Goal: Task Accomplishment & Management: Manage account settings

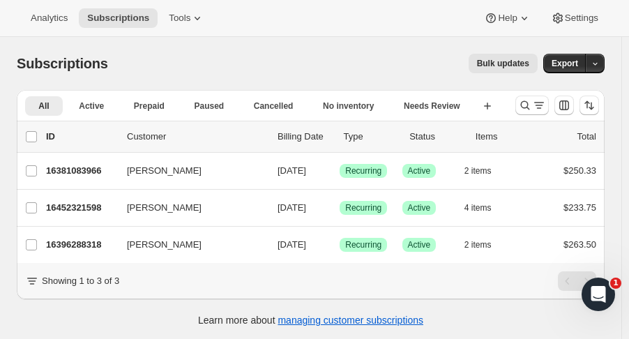
click at [530, 107] on icon "Search and filter results" at bounding box center [525, 105] width 14 height 14
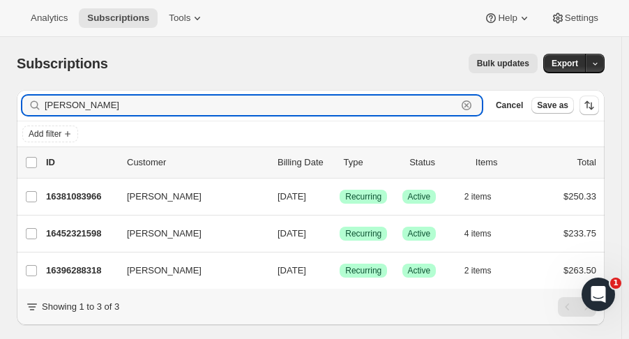
drag, startPoint x: 67, startPoint y: 109, endPoint x: 11, endPoint y: 108, distance: 55.8
click at [11, 108] on div "Filter subscribers cari Clear Cancel Save as Add filter 0 selected Update next …" at bounding box center [305, 223] width 599 height 288
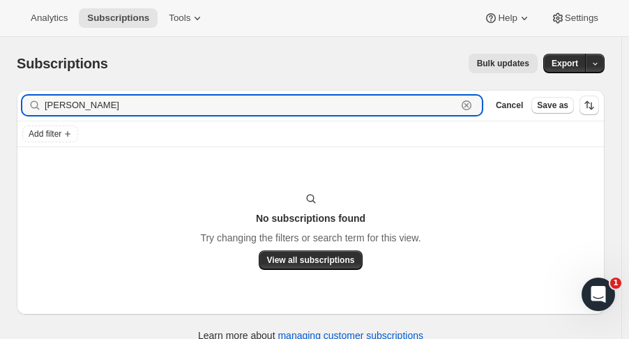
type input "michael boy"
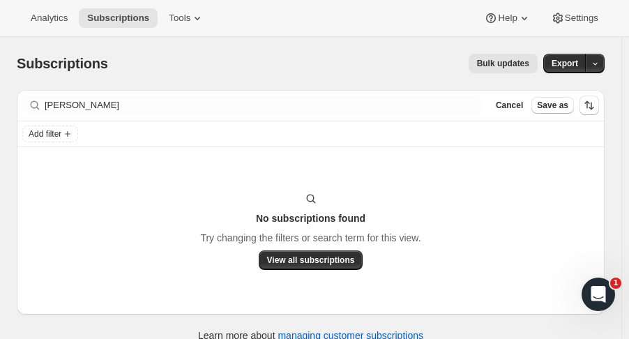
click at [513, 112] on button "Cancel" at bounding box center [509, 105] width 38 height 17
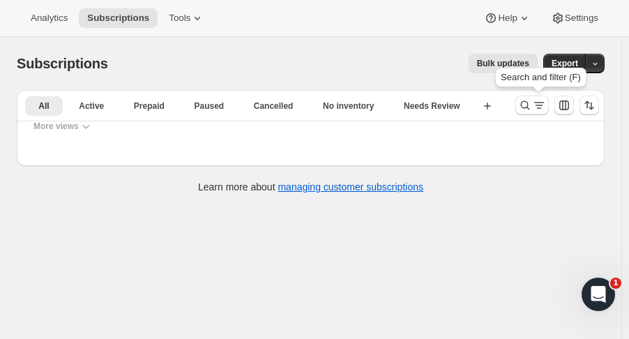
click at [528, 107] on icon "Search and filter results" at bounding box center [525, 105] width 9 height 9
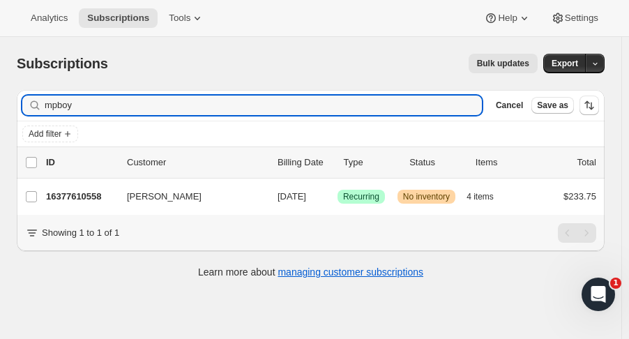
type input "mpboy"
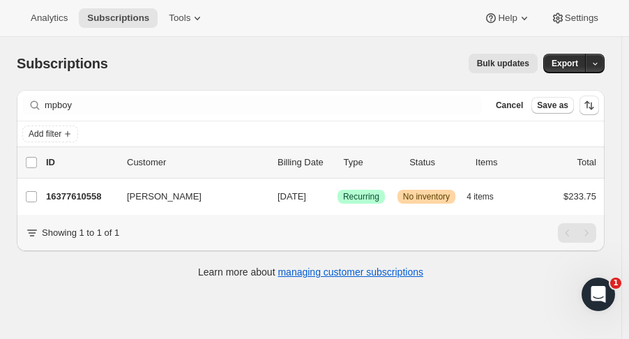
click at [86, 192] on p "16377610558" at bounding box center [81, 197] width 70 height 14
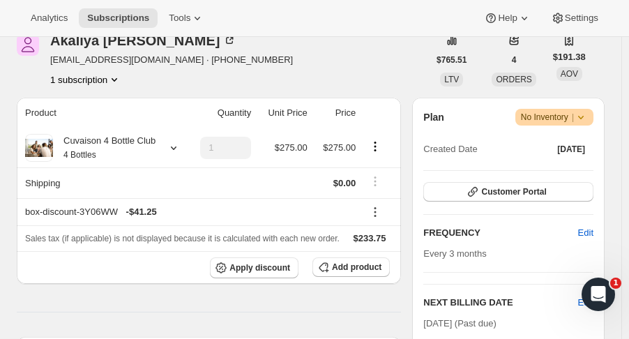
scroll to position [184, 0]
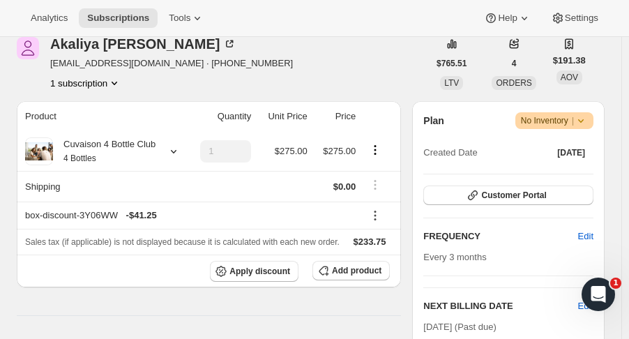
click at [588, 121] on icon at bounding box center [581, 121] width 14 height 14
click at [580, 175] on span "Cancel subscription" at bounding box center [561, 171] width 79 height 10
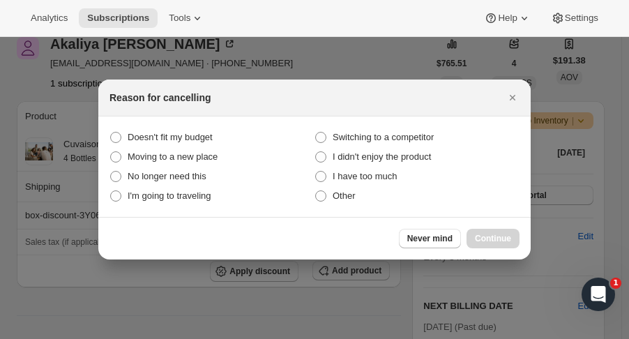
click at [205, 177] on span "No longer need this" at bounding box center [167, 176] width 79 height 10
click at [111, 172] on this "No longer need this" at bounding box center [110, 171] width 1 height 1
radio this "true"
click at [489, 242] on span "Continue" at bounding box center [493, 238] width 36 height 11
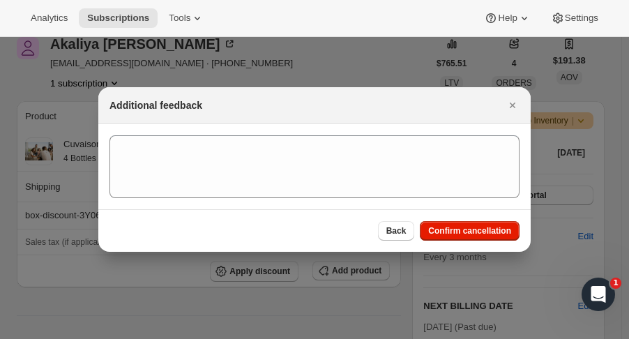
click at [490, 236] on span "Confirm cancellation" at bounding box center [469, 230] width 83 height 11
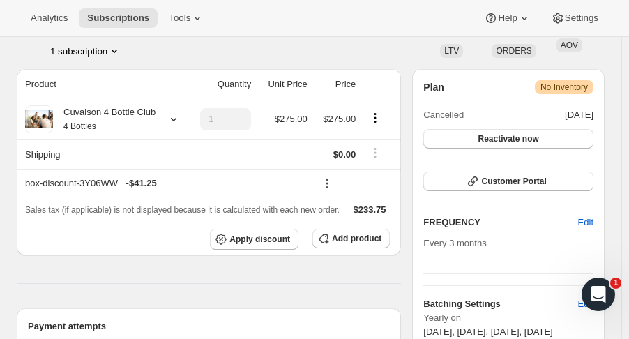
scroll to position [280, 0]
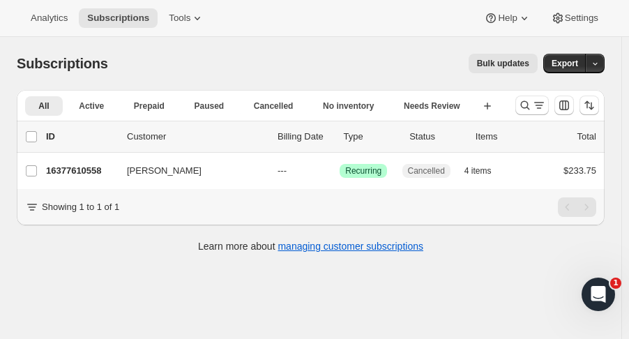
click at [77, 174] on p "16377610558" at bounding box center [81, 171] width 70 height 14
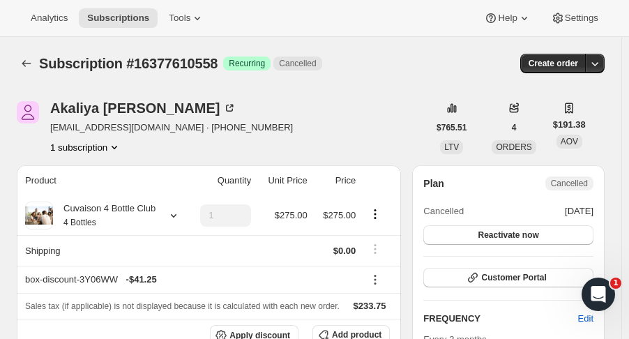
click at [19, 66] on button "Subscriptions" at bounding box center [27, 64] width 20 height 20
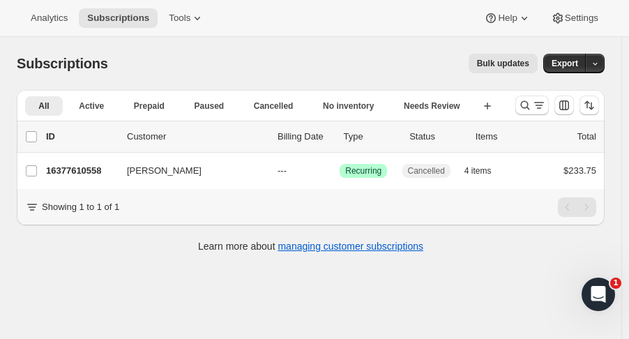
click at [532, 108] on icon "Search and filter results" at bounding box center [525, 105] width 14 height 14
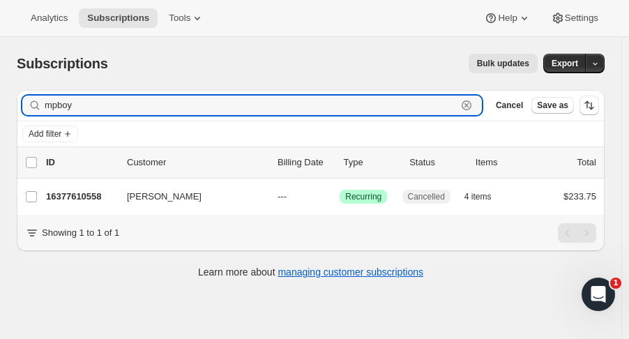
drag, startPoint x: 146, startPoint y: 105, endPoint x: -39, endPoint y: 98, distance: 185.6
click at [0, 98] on html "Analytics Subscriptions Tools Help Settings Skip to content Subscriptions. This…" at bounding box center [314, 169] width 629 height 339
type input "[PERSON_NAME]"
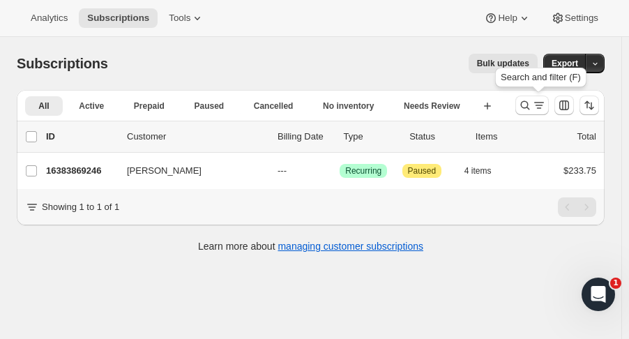
click at [523, 103] on button "Search and filter results" at bounding box center [531, 106] width 33 height 20
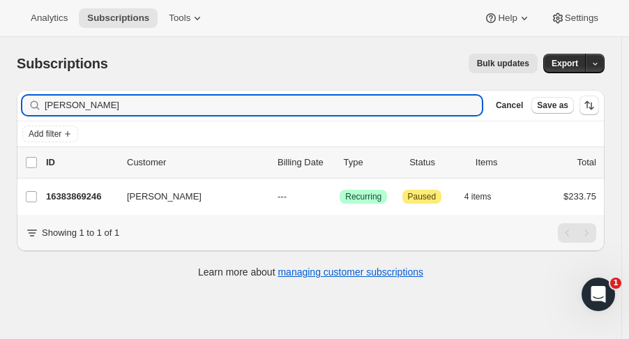
drag, startPoint x: 168, startPoint y: 112, endPoint x: -93, endPoint y: 92, distance: 262.2
click at [0, 92] on html "Analytics Subscriptions Tools Help Settings Skip to content Subscriptions. This…" at bounding box center [314, 169] width 629 height 339
type input "[PERSON_NAME]"
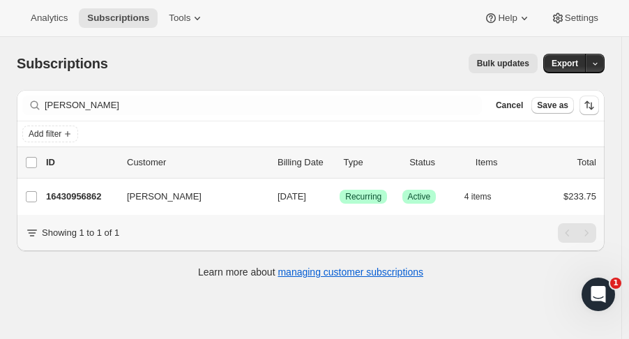
click at [106, 195] on p "16430956862" at bounding box center [81, 197] width 70 height 14
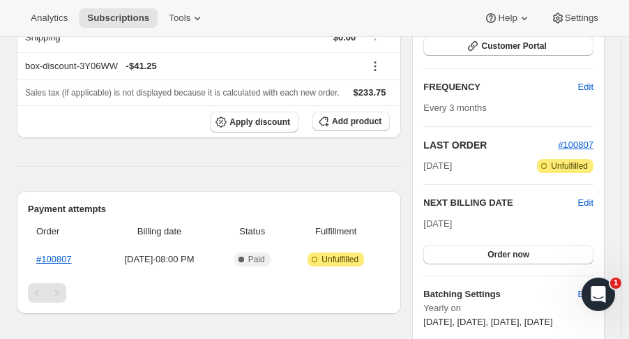
scroll to position [215, 0]
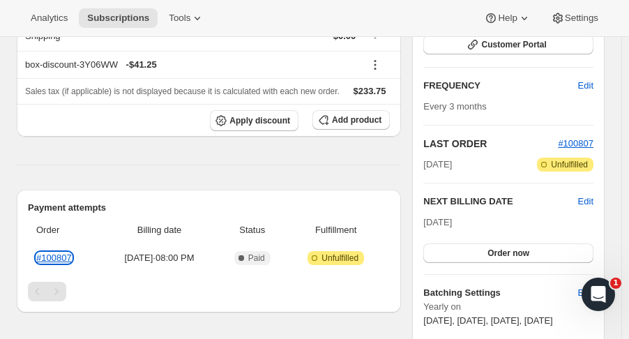
click at [66, 255] on link "#100807" at bounding box center [54, 257] width 36 height 10
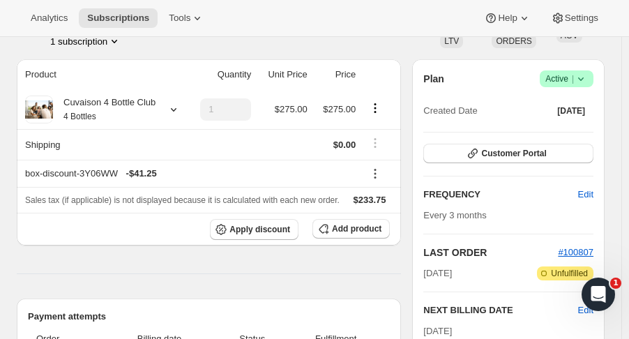
scroll to position [0, 0]
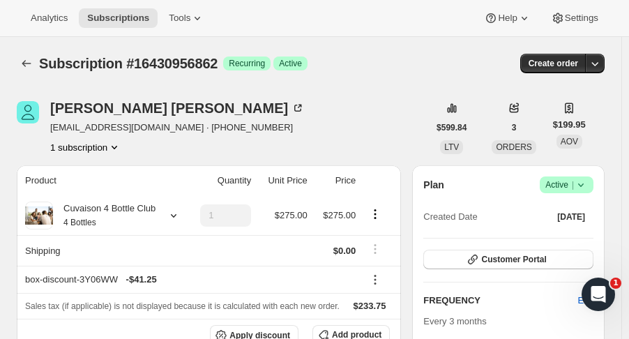
click at [23, 63] on icon "Subscriptions" at bounding box center [26, 63] width 9 height 7
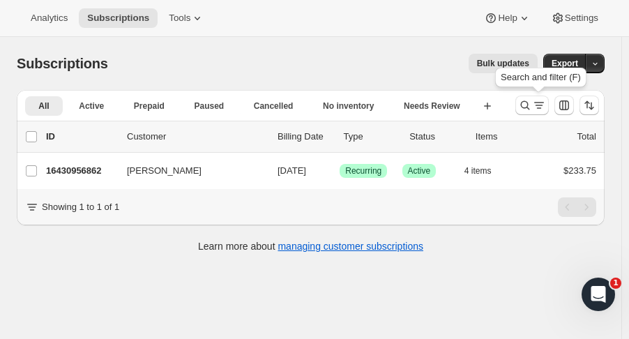
click at [531, 105] on icon "Search and filter results" at bounding box center [525, 105] width 14 height 14
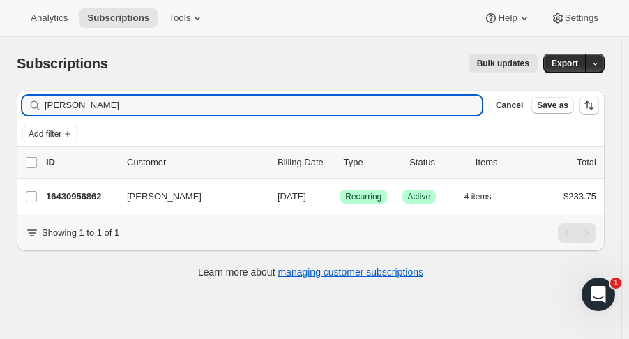
drag, startPoint x: 146, startPoint y: 112, endPoint x: -88, endPoint y: 130, distance: 235.0
click at [0, 130] on html "Analytics Subscriptions Tools Help Settings Skip to content Subscriptions. This…" at bounding box center [314, 169] width 629 height 339
type input "lauren pl"
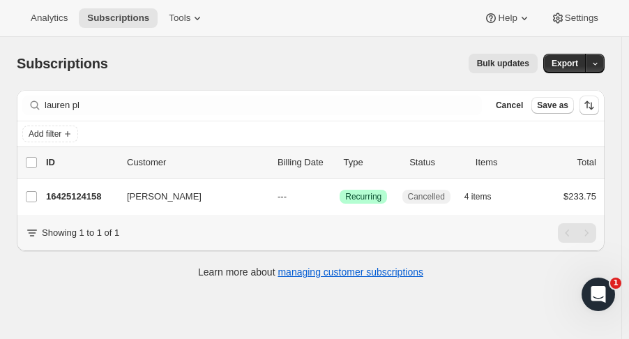
click at [102, 201] on p "16425124158" at bounding box center [81, 197] width 70 height 14
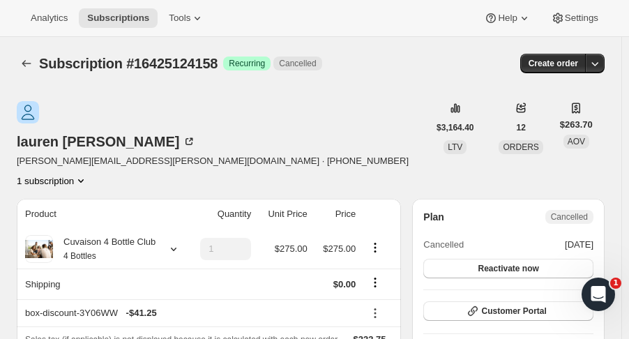
click at [25, 58] on icon "Subscriptions" at bounding box center [27, 63] width 14 height 14
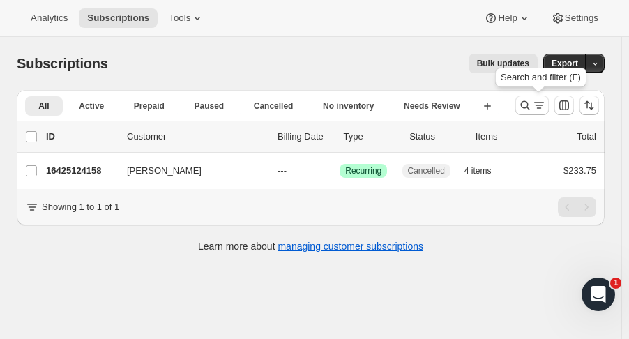
click at [531, 102] on icon "Search and filter results" at bounding box center [525, 105] width 14 height 14
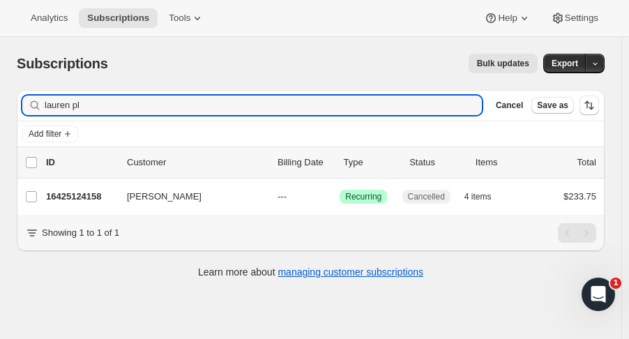
drag, startPoint x: 21, startPoint y: 94, endPoint x: -31, endPoint y: 83, distance: 53.5
click at [0, 83] on html "Analytics Subscriptions Tools Help Settings Skip to content Subscriptions. This…" at bounding box center [314, 169] width 629 height 339
type input "[PERSON_NAME]"
click at [74, 192] on p "16390848830" at bounding box center [81, 197] width 70 height 14
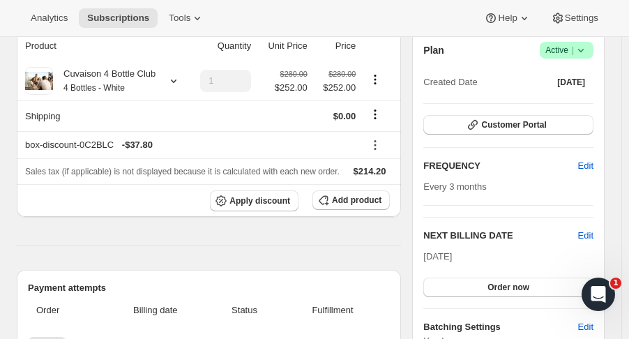
scroll to position [134, 0]
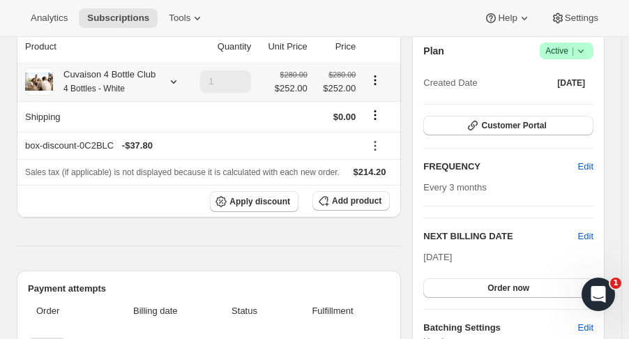
click at [172, 87] on icon at bounding box center [174, 82] width 14 height 14
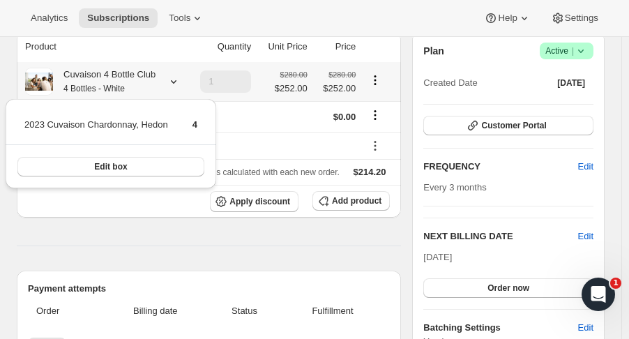
click at [172, 89] on div "Cuvaison 4 Bottle Club 4 Bottles - White" at bounding box center [103, 82] width 156 height 28
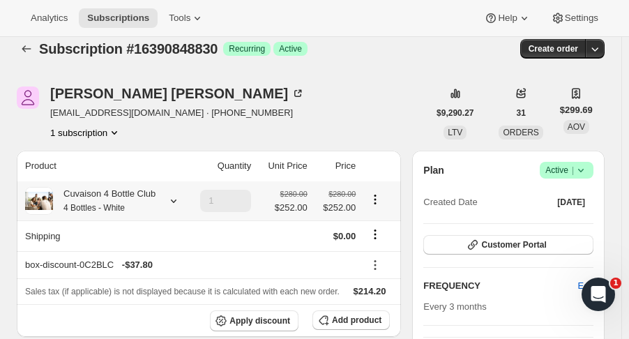
scroll to position [13, 0]
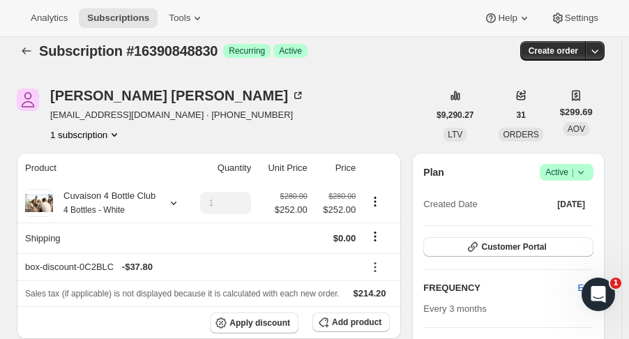
click at [29, 51] on icon "Subscriptions" at bounding box center [27, 51] width 14 height 14
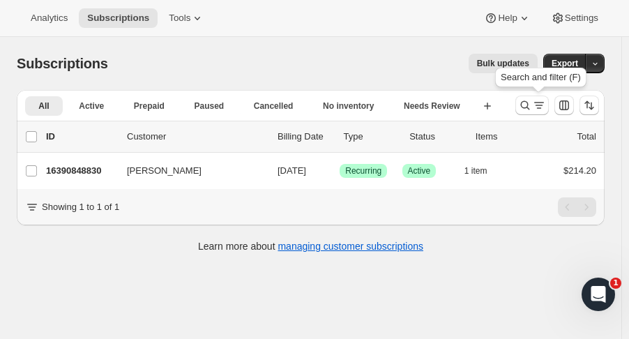
click at [528, 105] on icon "Search and filter results" at bounding box center [525, 105] width 14 height 14
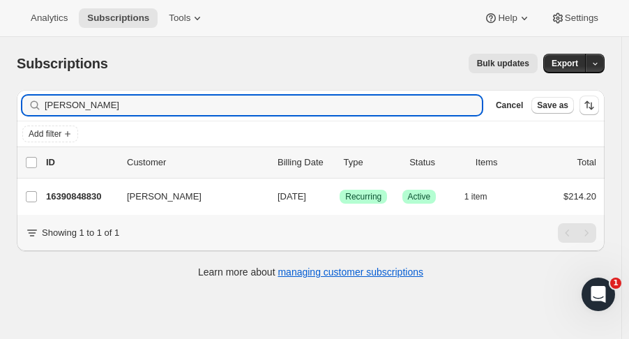
drag, startPoint x: 114, startPoint y: 103, endPoint x: -104, endPoint y: 109, distance: 217.6
click at [0, 109] on html "Analytics Subscriptions Tools Help Settings Skip to content Subscriptions. This…" at bounding box center [314, 169] width 629 height 339
type input "serb"
click at [87, 192] on p "16432464190" at bounding box center [81, 197] width 70 height 14
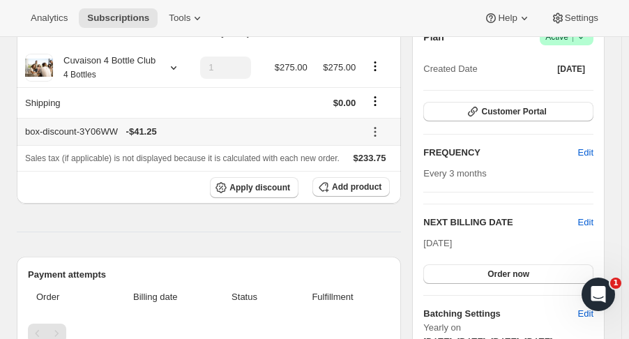
scroll to position [84, 0]
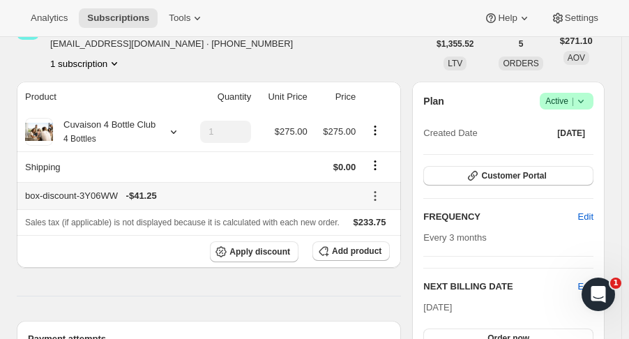
click at [172, 132] on icon at bounding box center [174, 131] width 6 height 3
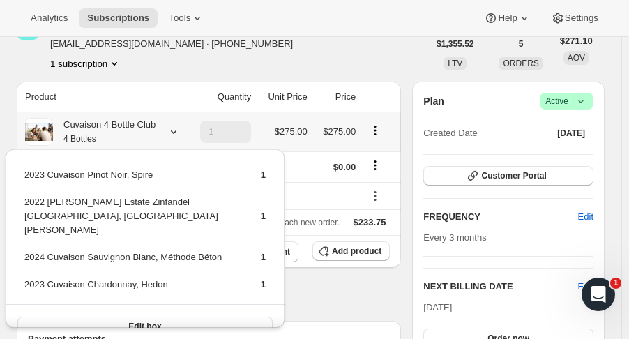
click at [142, 321] on span "Edit box" at bounding box center [144, 326] width 33 height 11
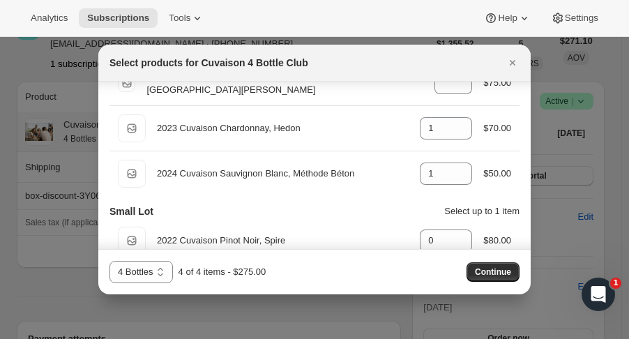
scroll to position [124, 0]
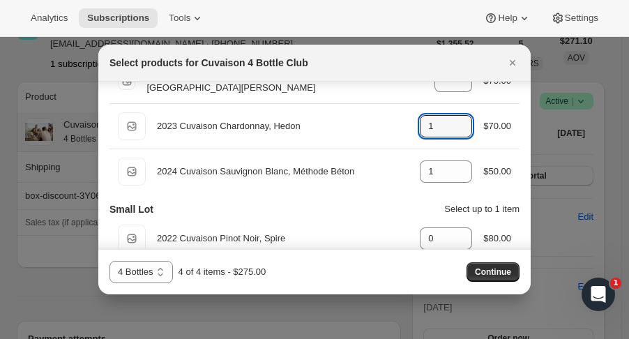
click at [458, 135] on icon ":rqi:" at bounding box center [462, 130] width 14 height 14
type input "0"
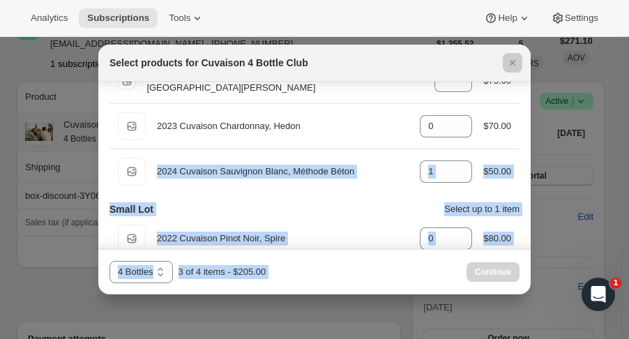
drag, startPoint x: 531, startPoint y: 123, endPoint x: 530, endPoint y: 144, distance: 21.7
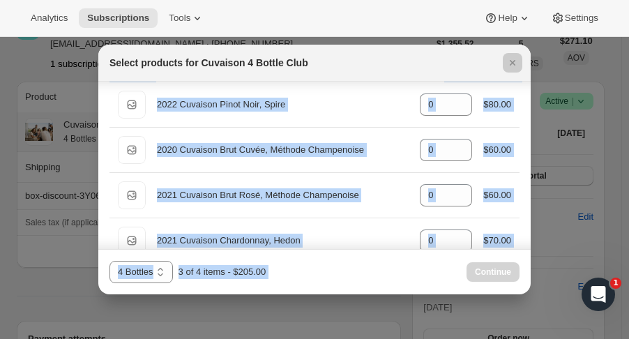
scroll to position [276, 0]
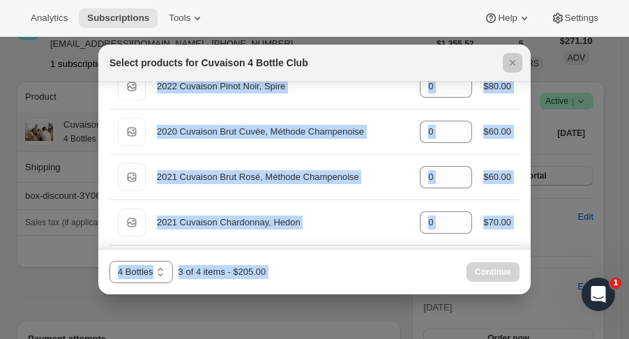
click at [455, 168] on icon ":rqi:" at bounding box center [462, 173] width 14 height 14
type input "1"
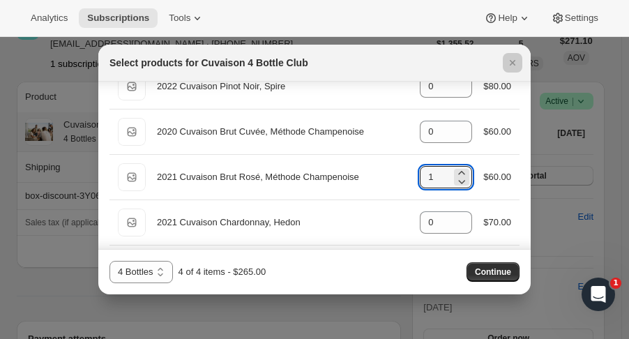
click at [488, 269] on span "Continue" at bounding box center [493, 271] width 36 height 11
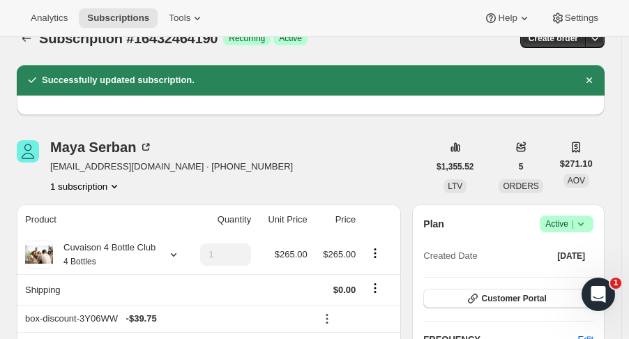
scroll to position [0, 0]
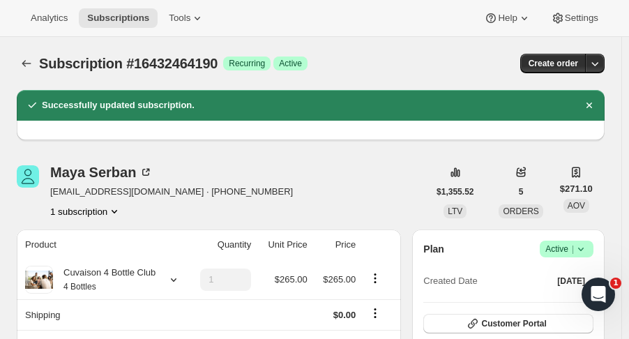
click at [26, 61] on icon "Subscriptions" at bounding box center [27, 63] width 14 height 14
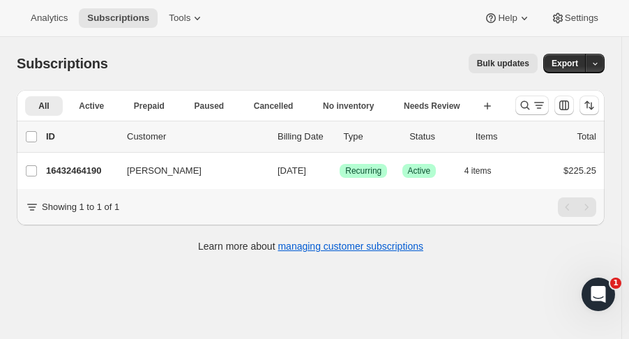
click at [525, 105] on icon "Search and filter results" at bounding box center [525, 105] width 14 height 14
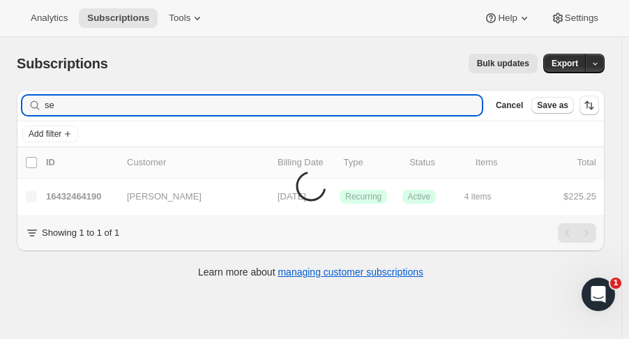
type input "s"
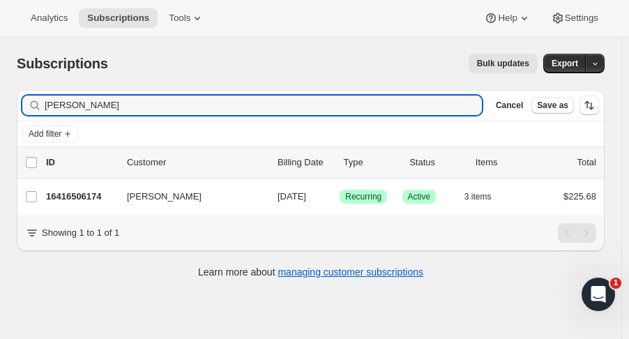
type input "[PERSON_NAME]"
click at [83, 197] on p "16416506174" at bounding box center [81, 197] width 70 height 14
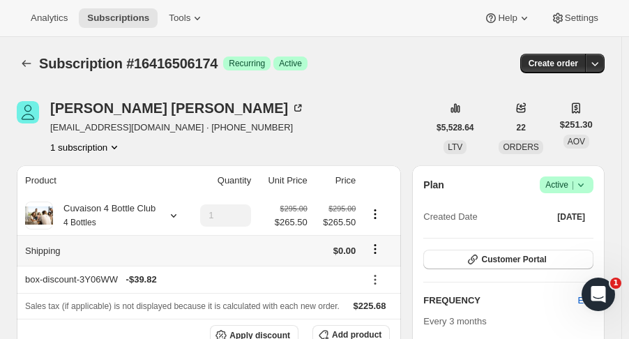
scroll to position [1, 0]
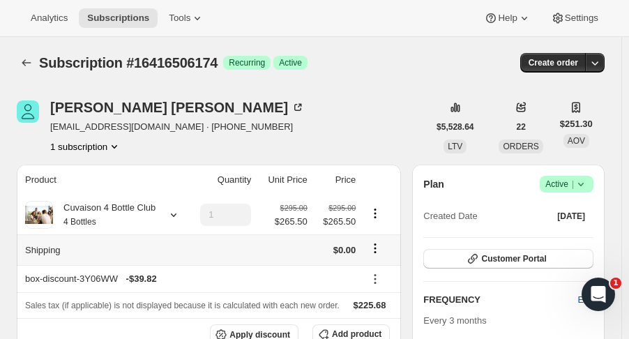
click at [172, 216] on icon at bounding box center [174, 214] width 6 height 3
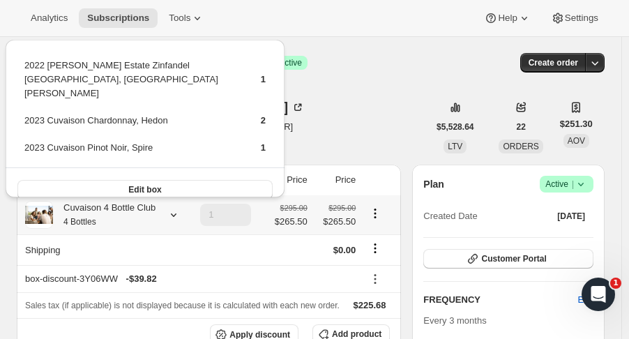
click at [172, 183] on button "Edit box" at bounding box center [144, 190] width 255 height 20
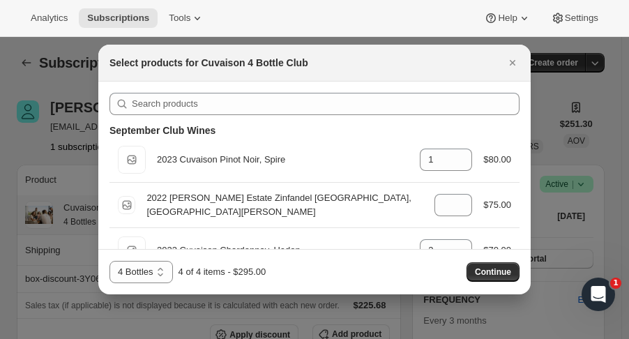
click at [473, 273] on button "Continue" at bounding box center [492, 272] width 53 height 20
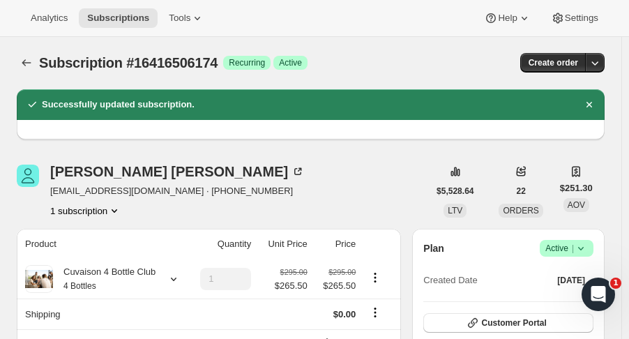
click at [22, 64] on icon "Subscriptions" at bounding box center [27, 63] width 14 height 14
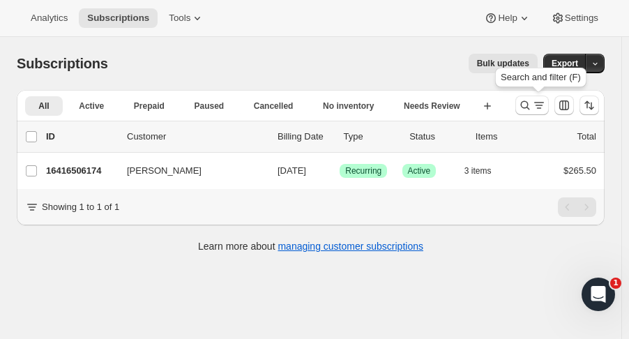
click at [532, 107] on icon "Search and filter results" at bounding box center [525, 105] width 14 height 14
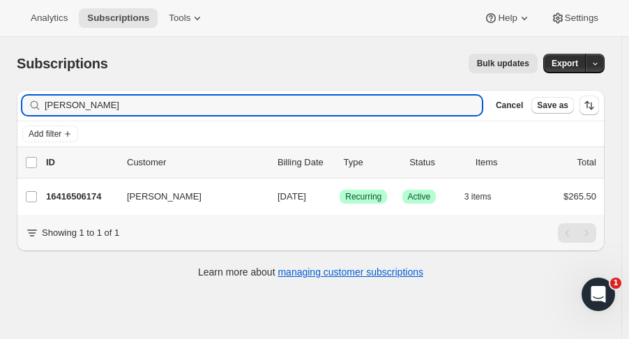
drag, startPoint x: 128, startPoint y: 109, endPoint x: -126, endPoint y: 101, distance: 254.6
click at [0, 101] on html "Analytics Subscriptions Tools Help Settings Skip to content Subscriptions. This…" at bounding box center [314, 169] width 629 height 339
type input "[PERSON_NAME]"
click at [49, 203] on div "16420766014 [PERSON_NAME] [DATE] Success Recurring Success Active 4 items $233.…" at bounding box center [321, 197] width 550 height 20
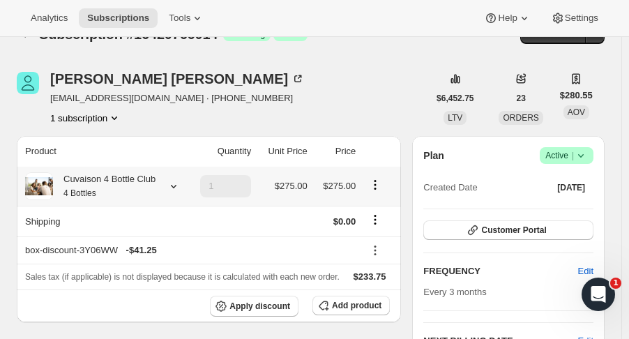
scroll to position [29, 0]
click at [588, 162] on icon at bounding box center [581, 156] width 14 height 14
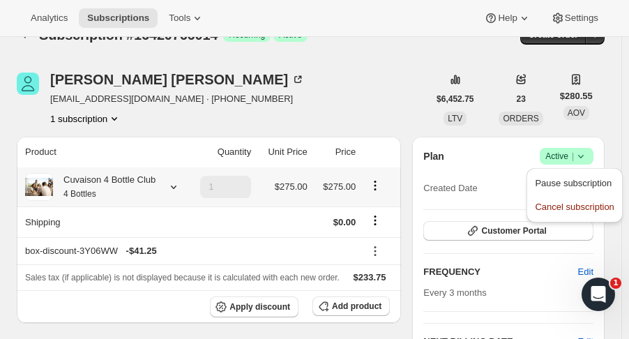
click at [515, 154] on div "Plan Success Active |" at bounding box center [508, 156] width 170 height 17
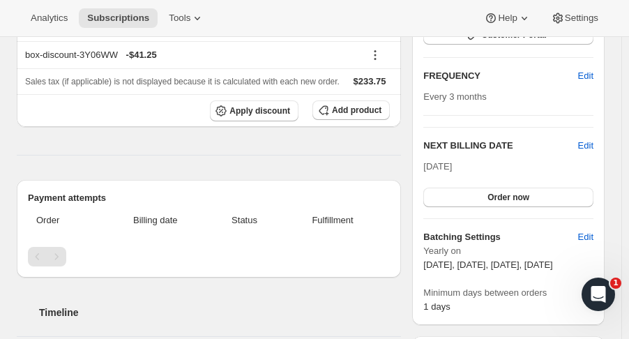
scroll to position [231, 0]
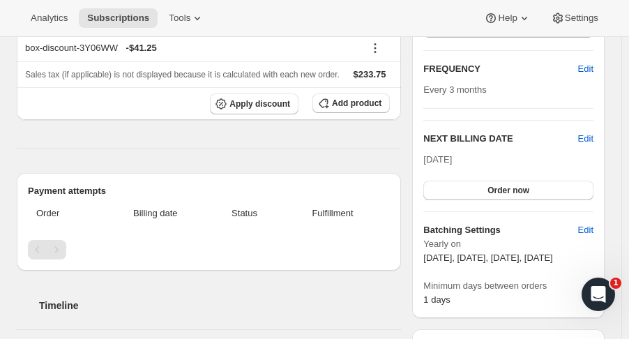
click at [593, 137] on span "Edit" at bounding box center [585, 139] width 15 height 14
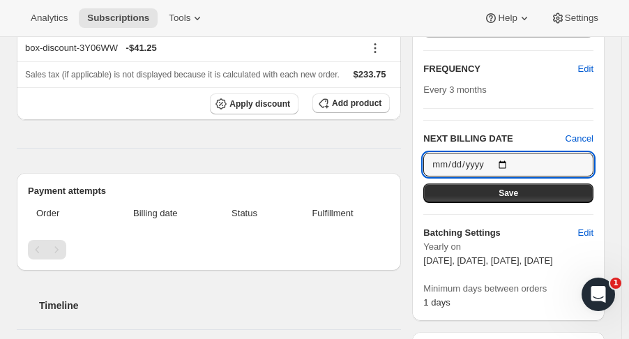
click at [508, 160] on input "[DATE]" at bounding box center [508, 165] width 170 height 24
type input "[DATE]"
click at [553, 195] on button "Save" at bounding box center [508, 193] width 170 height 20
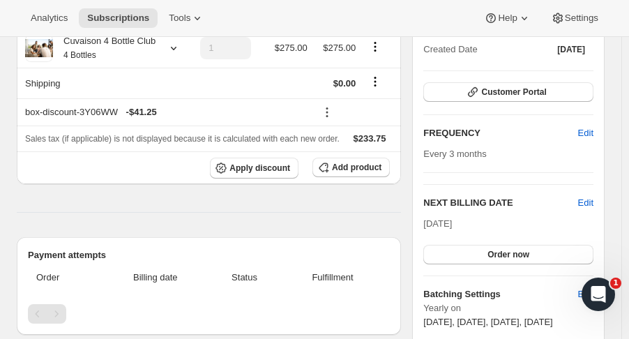
scroll to position [0, 0]
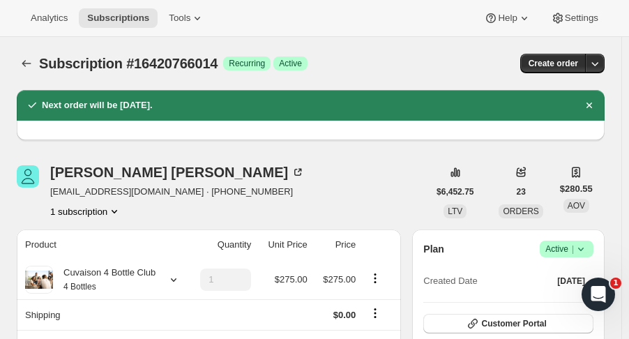
click at [33, 63] on button "Subscriptions" at bounding box center [27, 64] width 20 height 20
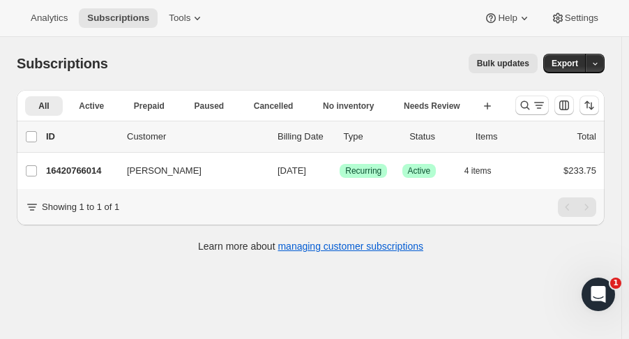
click at [528, 112] on icon "Search and filter results" at bounding box center [525, 105] width 14 height 14
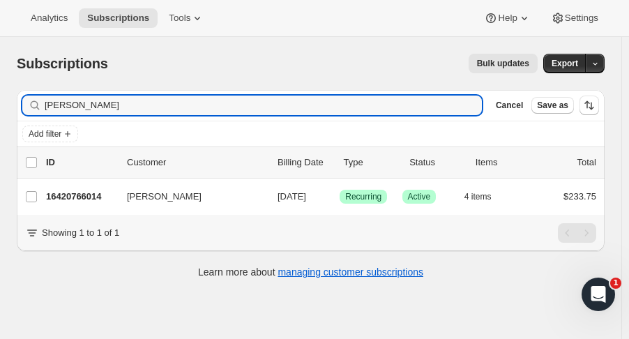
click at [194, 103] on input "[PERSON_NAME]" at bounding box center [263, 106] width 437 height 20
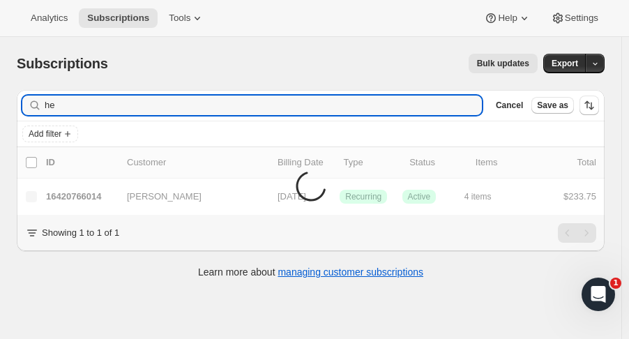
type input "h"
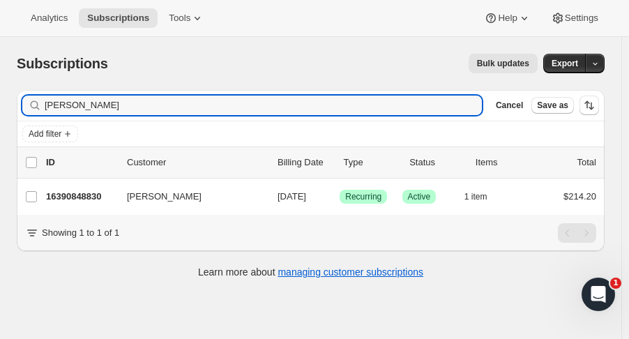
type input "[PERSON_NAME]"
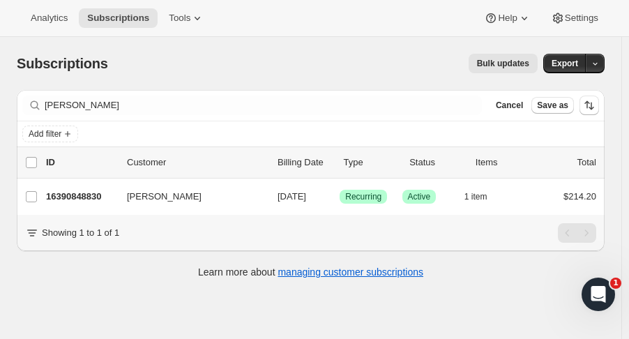
click at [79, 190] on p "16390848830" at bounding box center [81, 197] width 70 height 14
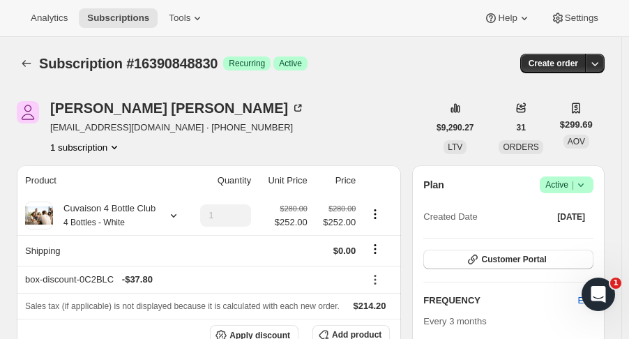
click at [176, 219] on icon at bounding box center [174, 215] width 14 height 14
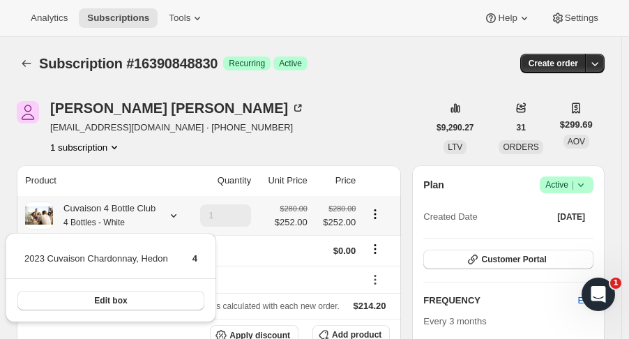
click at [139, 307] on button "Edit box" at bounding box center [110, 301] width 187 height 20
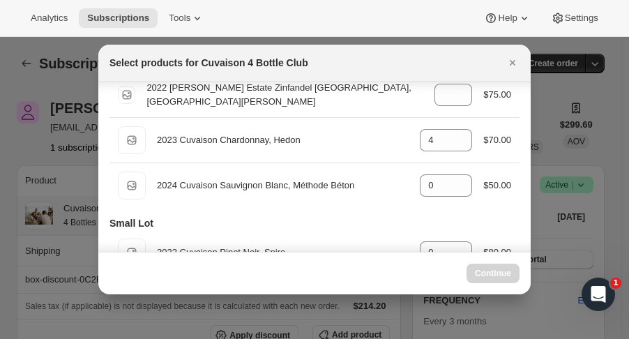
scroll to position [110, 0]
click at [459, 144] on icon ":r2ao:" at bounding box center [462, 144] width 14 height 14
click at [455, 145] on icon ":r2ao:" at bounding box center [462, 144] width 14 height 14
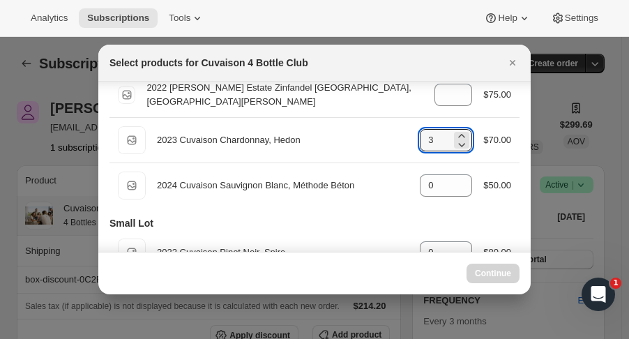
type input "4"
select select "gid://shopify/ProductVariant/52115221807422"
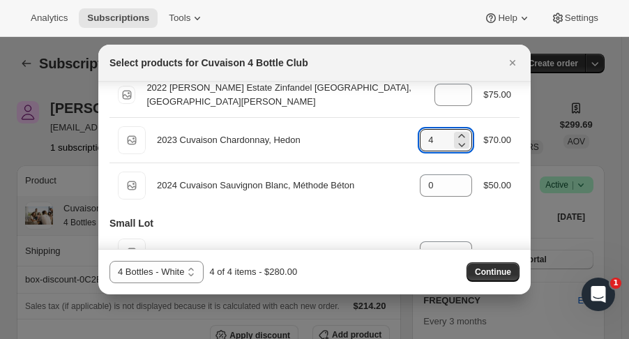
click at [455, 145] on icon ":r2ao:" at bounding box center [462, 144] width 14 height 14
type input "2"
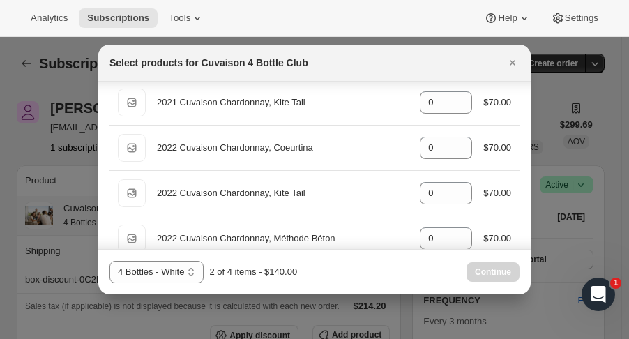
scroll to position [452, 0]
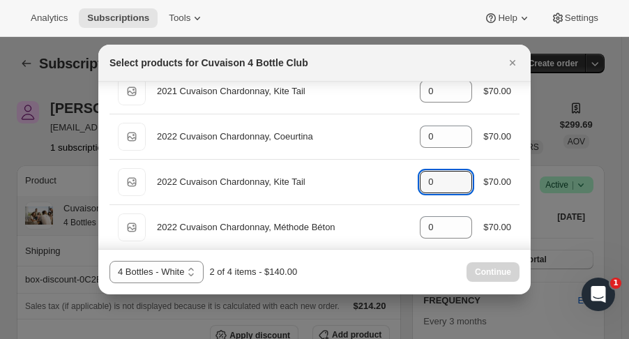
click at [460, 171] on icon ":r2ao:" at bounding box center [462, 178] width 14 height 14
type input "2"
click at [502, 273] on span "Continue" at bounding box center [493, 271] width 36 height 11
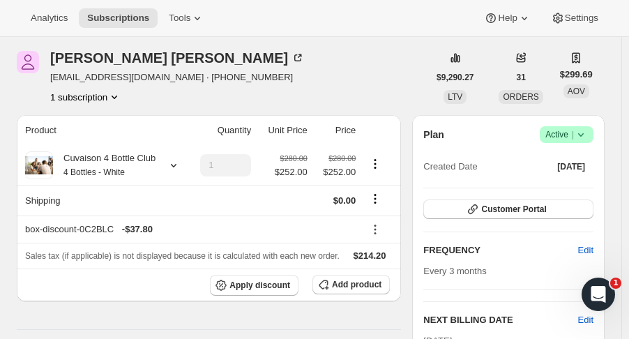
scroll to position [150, 0]
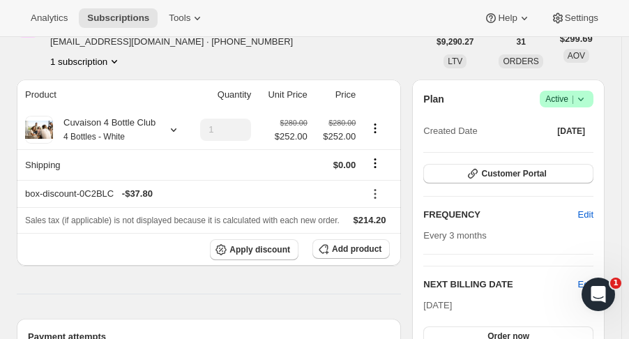
click at [357, 252] on span "Add product" at bounding box center [357, 248] width 50 height 11
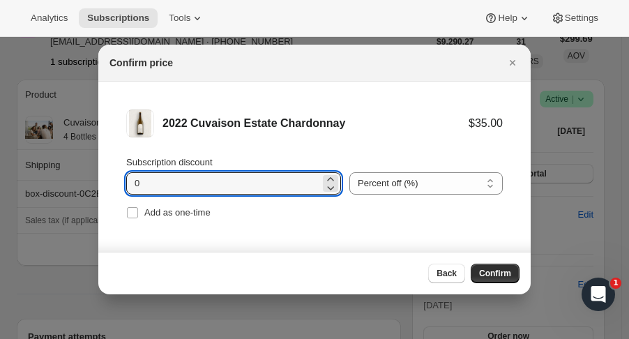
drag, startPoint x: 208, startPoint y: 176, endPoint x: 92, endPoint y: 172, distance: 116.5
type input "15"
click at [195, 211] on span "Add as one-time" at bounding box center [177, 212] width 66 height 10
click at [138, 211] on input "Add as one-time" at bounding box center [132, 212] width 11 height 11
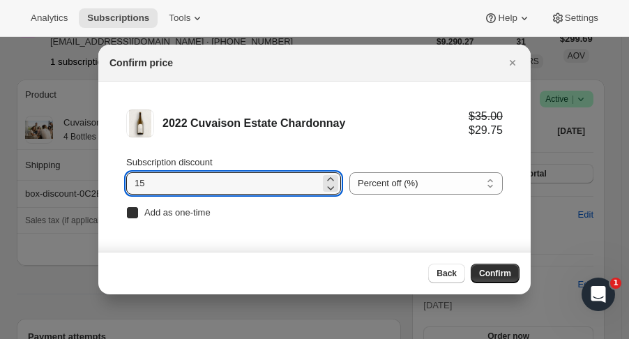
checkbox input "true"
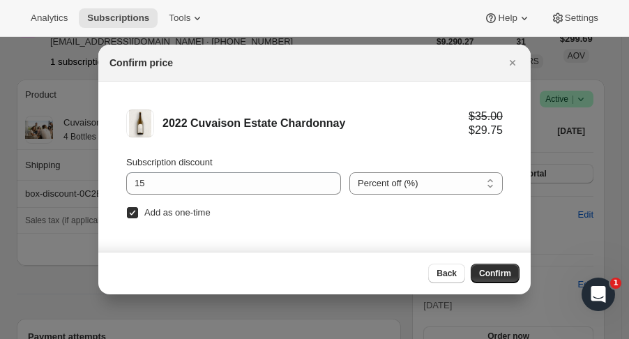
click at [494, 268] on button "Confirm" at bounding box center [495, 274] width 49 height 20
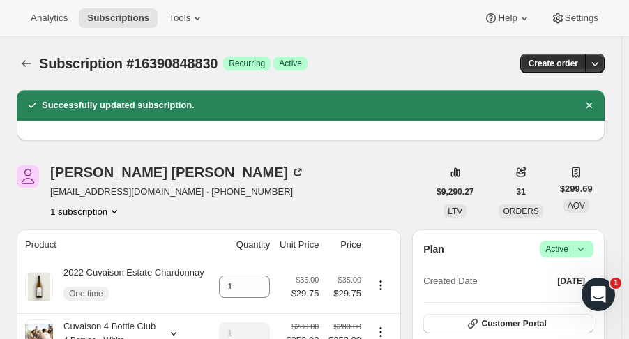
click at [33, 67] on button "Subscriptions" at bounding box center [27, 64] width 20 height 20
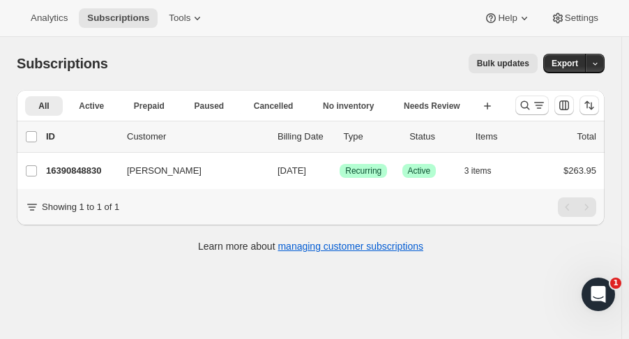
click at [528, 107] on icon "Search and filter results" at bounding box center [525, 105] width 9 height 9
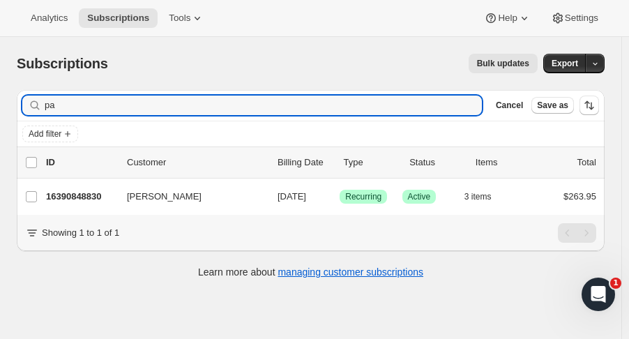
type input "p"
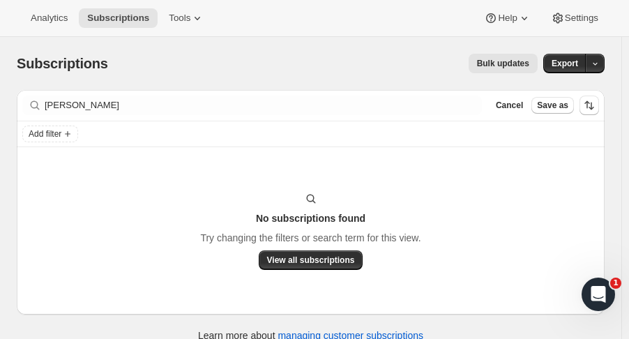
click at [86, 115] on div "Filter subscribers [PERSON_NAME] Clear Cancel Save as" at bounding box center [311, 105] width 588 height 31
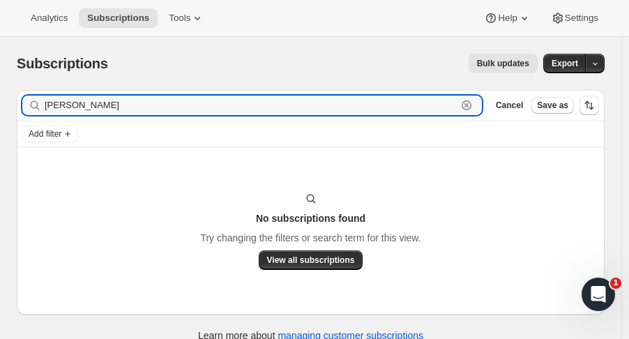
drag, startPoint x: 87, startPoint y: 109, endPoint x: 45, endPoint y: 104, distance: 42.8
click at [45, 104] on input "[PERSON_NAME]" at bounding box center [251, 106] width 412 height 20
click at [54, 107] on input "hagh" at bounding box center [251, 106] width 412 height 20
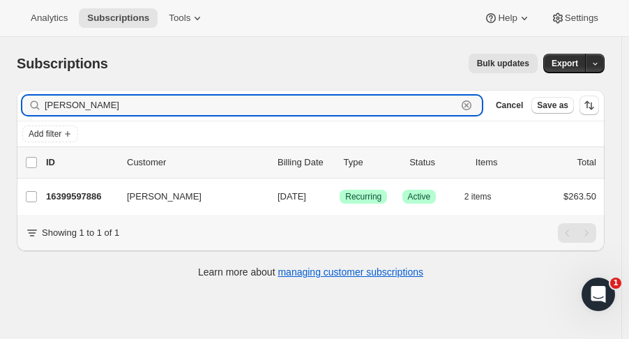
type input "[PERSON_NAME]"
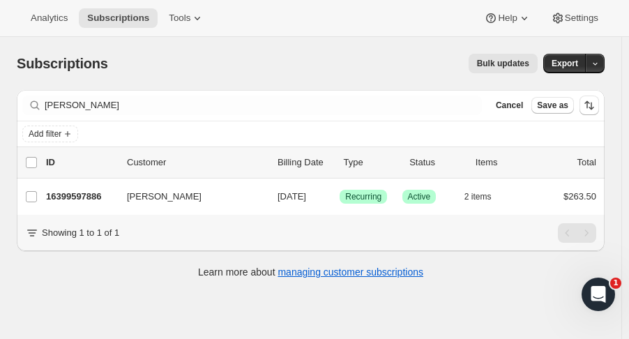
click at [89, 201] on p "16399597886" at bounding box center [81, 197] width 70 height 14
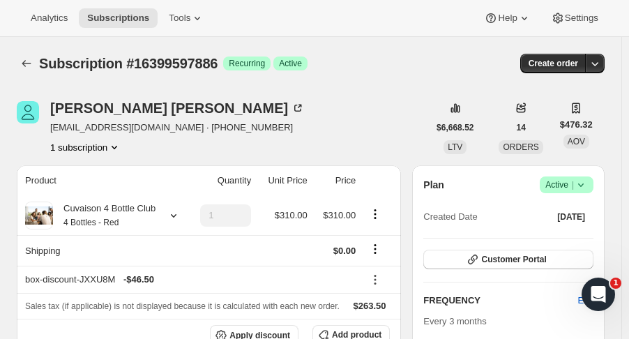
click at [35, 56] on button "Subscriptions" at bounding box center [27, 64] width 20 height 20
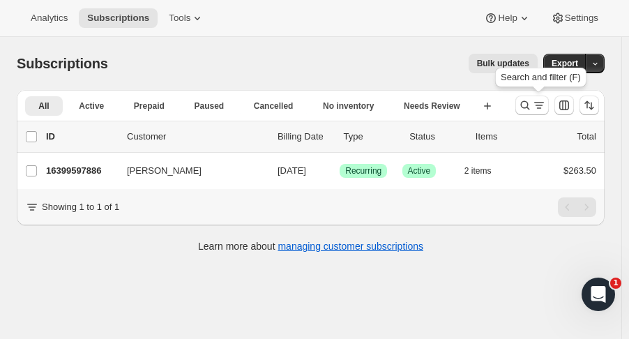
click at [530, 108] on icon "Search and filter results" at bounding box center [525, 105] width 9 height 9
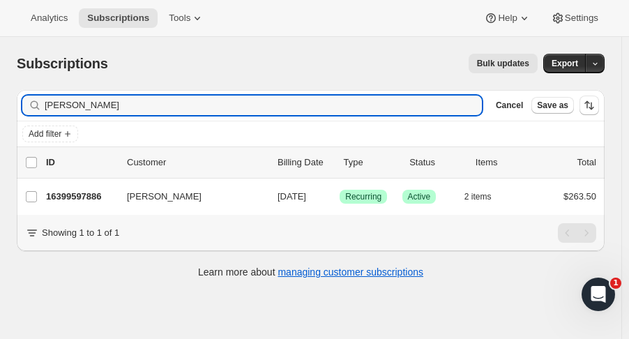
drag, startPoint x: 119, startPoint y: 104, endPoint x: -88, endPoint y: 105, distance: 206.4
click at [0, 105] on html "Analytics Subscriptions Tools Help Settings Skip to content Subscriptions. This…" at bounding box center [314, 169] width 629 height 339
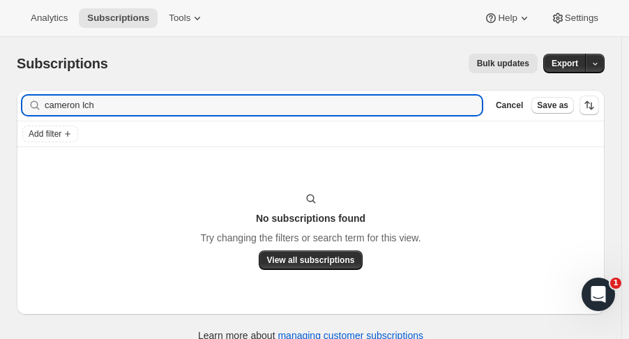
click at [86, 108] on input "cameron lch" at bounding box center [263, 106] width 437 height 20
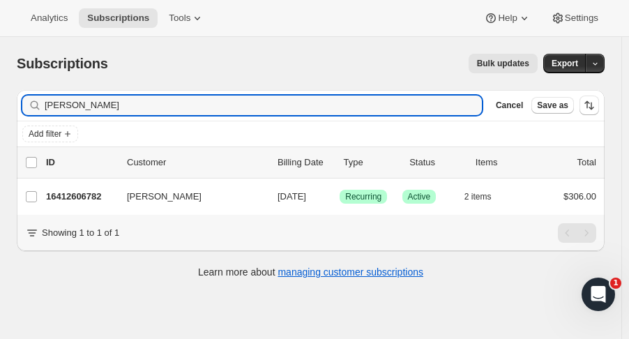
type input "[PERSON_NAME]"
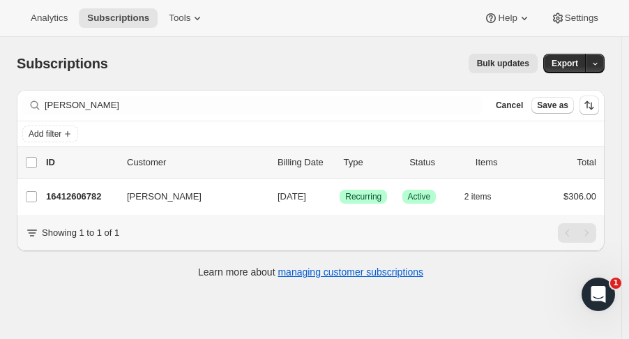
click at [98, 196] on p "16412606782" at bounding box center [81, 197] width 70 height 14
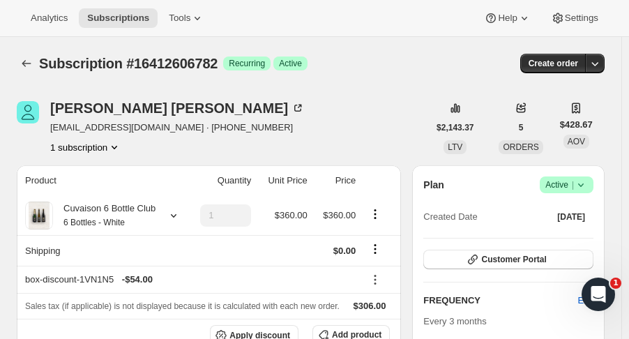
click at [584, 183] on icon at bounding box center [581, 184] width 6 height 3
click at [566, 213] on span "Pause subscription" at bounding box center [573, 211] width 77 height 10
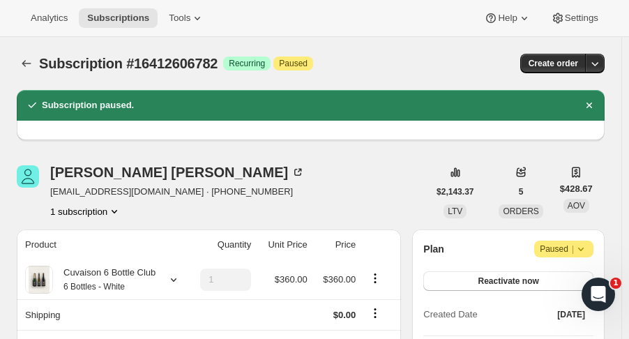
click at [26, 64] on icon "Subscriptions" at bounding box center [26, 63] width 9 height 7
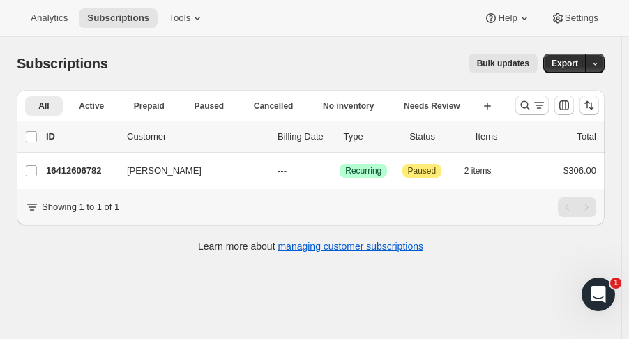
click at [532, 105] on icon "Search and filter results" at bounding box center [525, 105] width 14 height 14
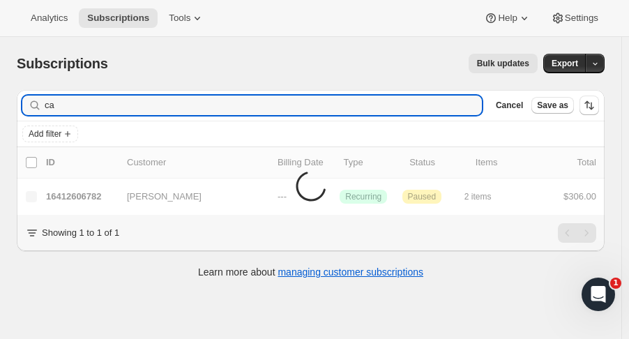
type input "c"
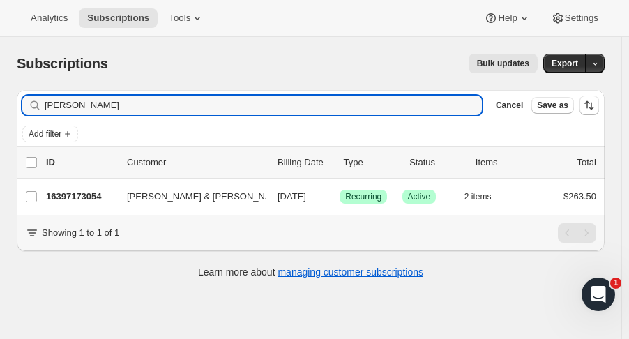
type input "[PERSON_NAME]"
click at [96, 199] on p "16397173054" at bounding box center [81, 197] width 70 height 14
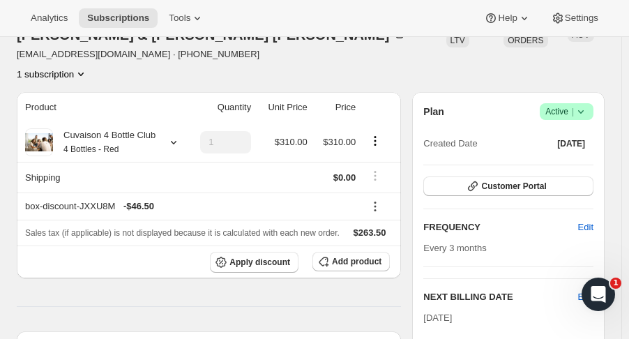
scroll to position [233, 0]
